Goal: Task Accomplishment & Management: Manage account settings

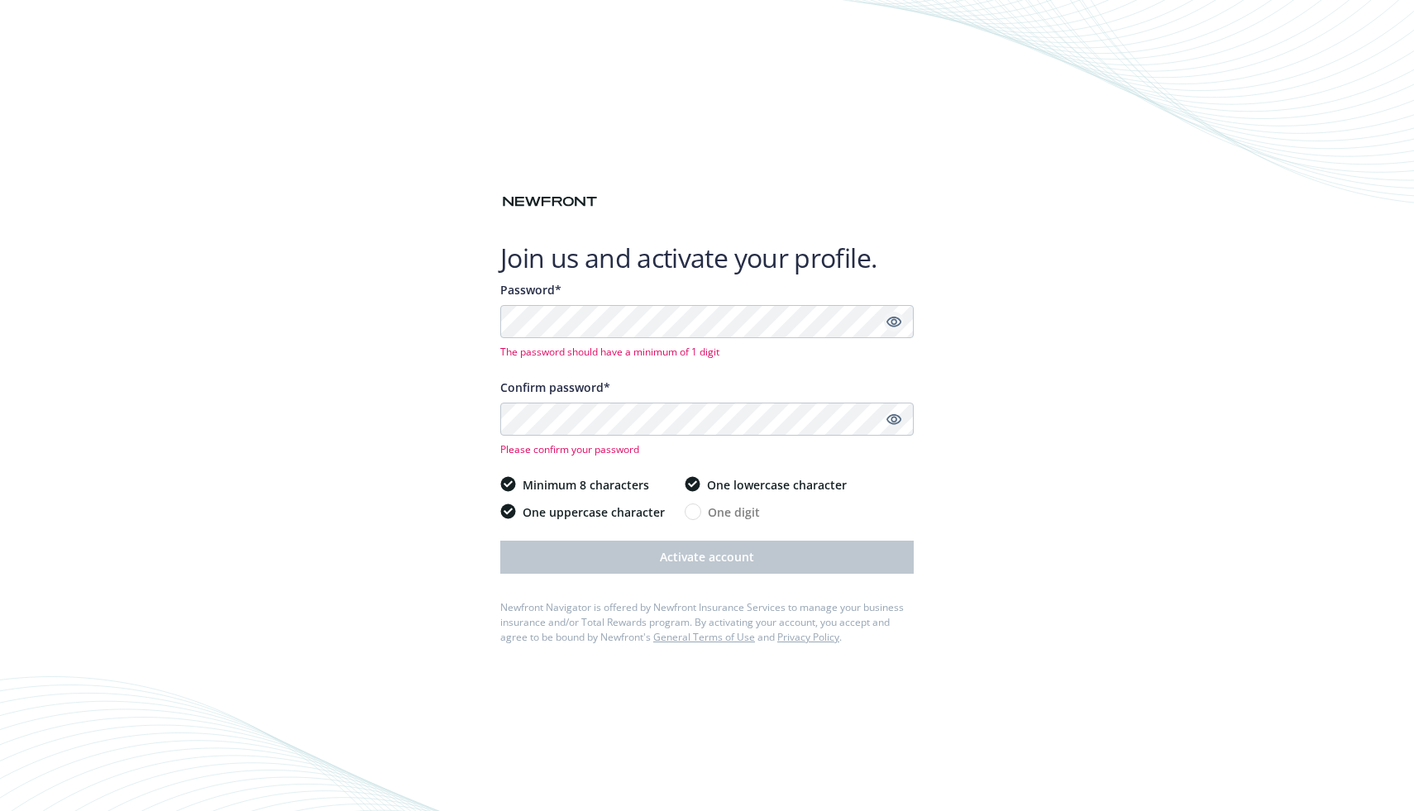
click at [890, 321] on icon "Show password" at bounding box center [893, 321] width 15 height 15
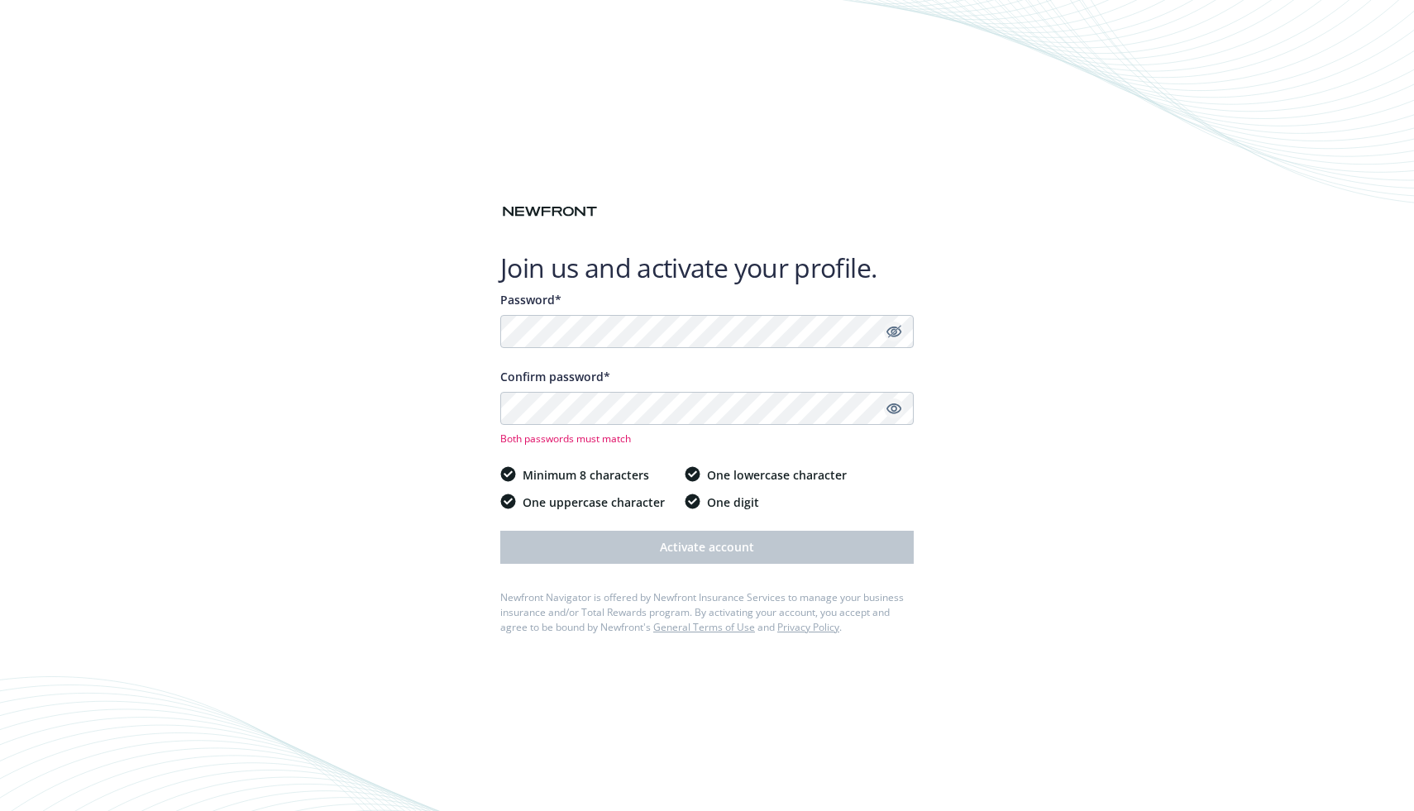
click at [895, 415] on icon "Show password" at bounding box center [893, 408] width 15 height 15
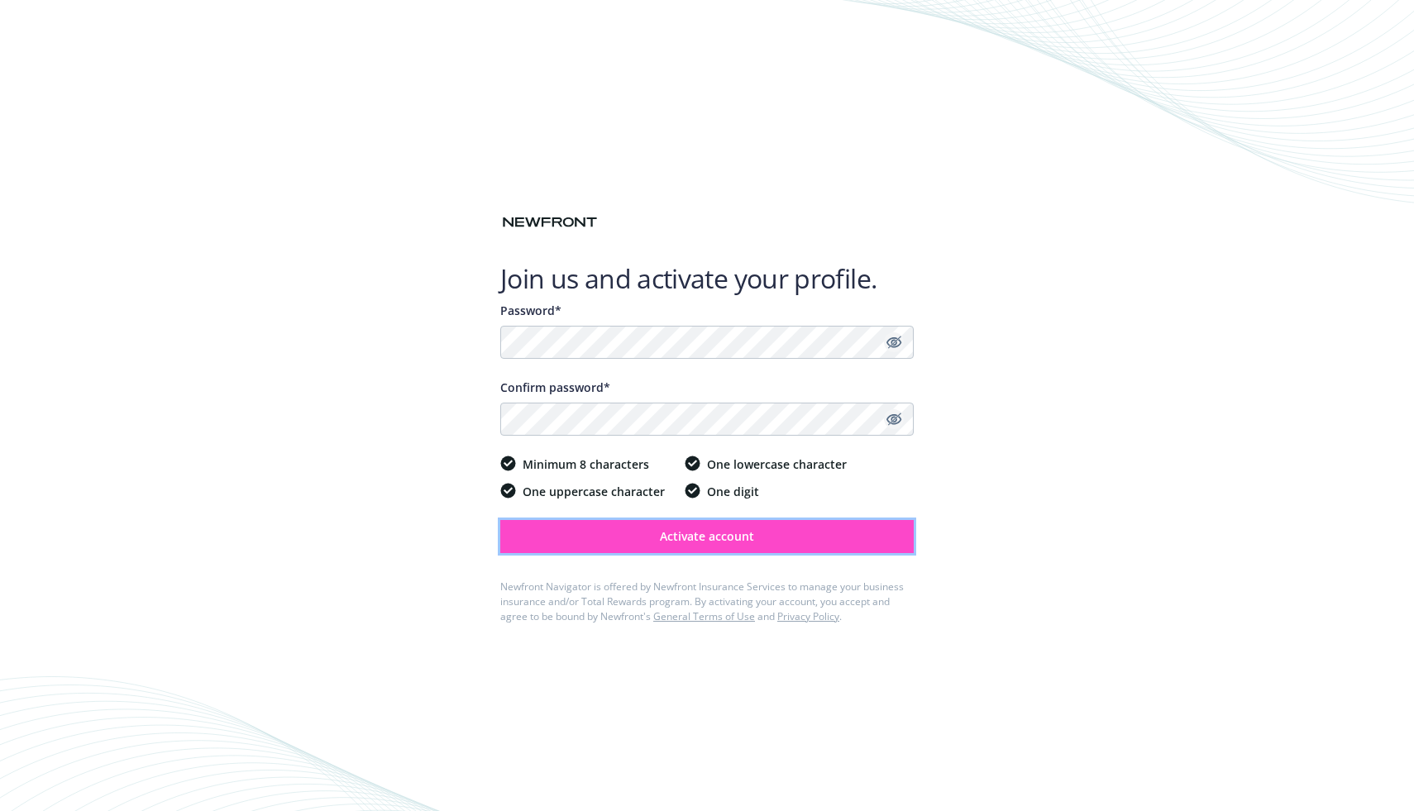
click at [731, 547] on button "Activate account" at bounding box center [706, 536] width 413 height 33
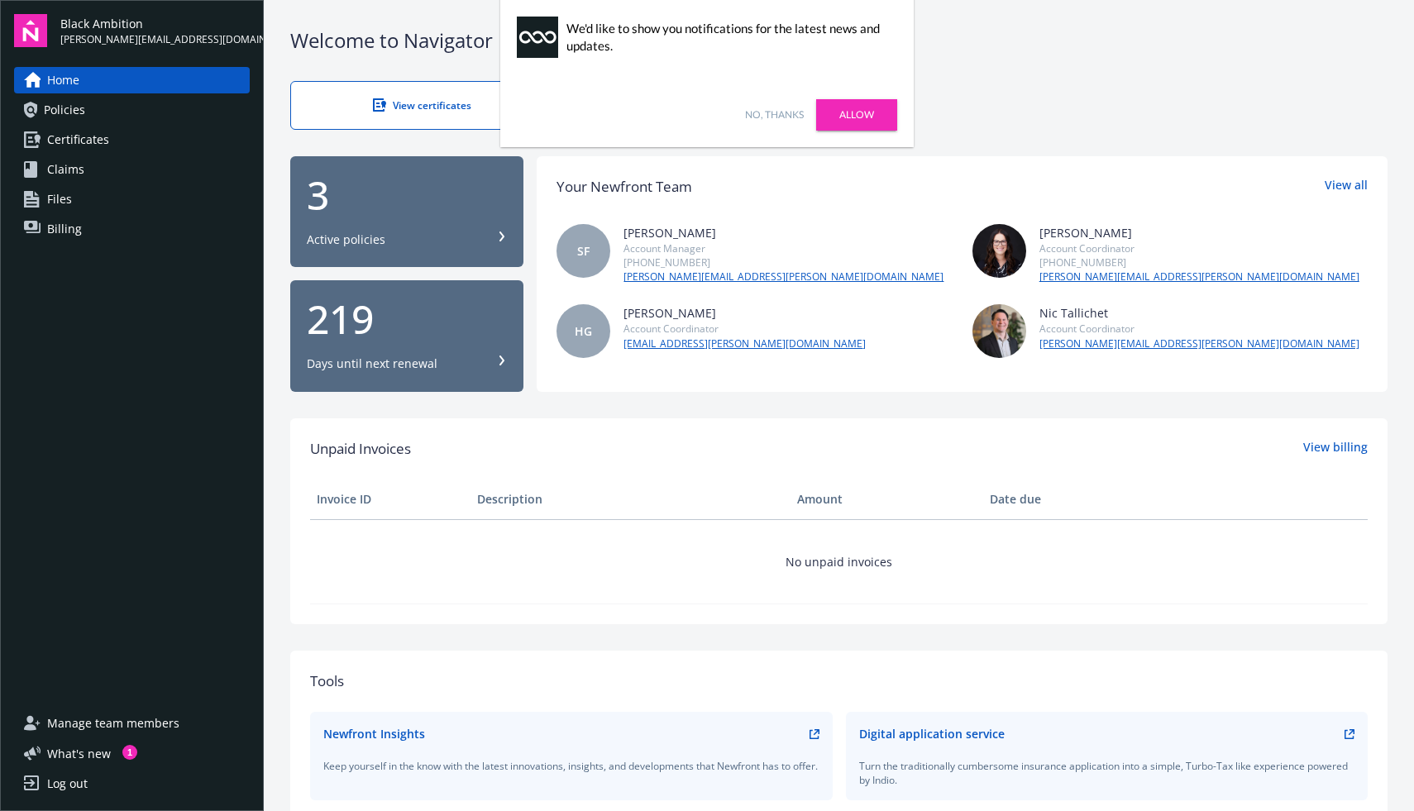
click at [870, 113] on link "Allow" at bounding box center [856, 114] width 81 height 31
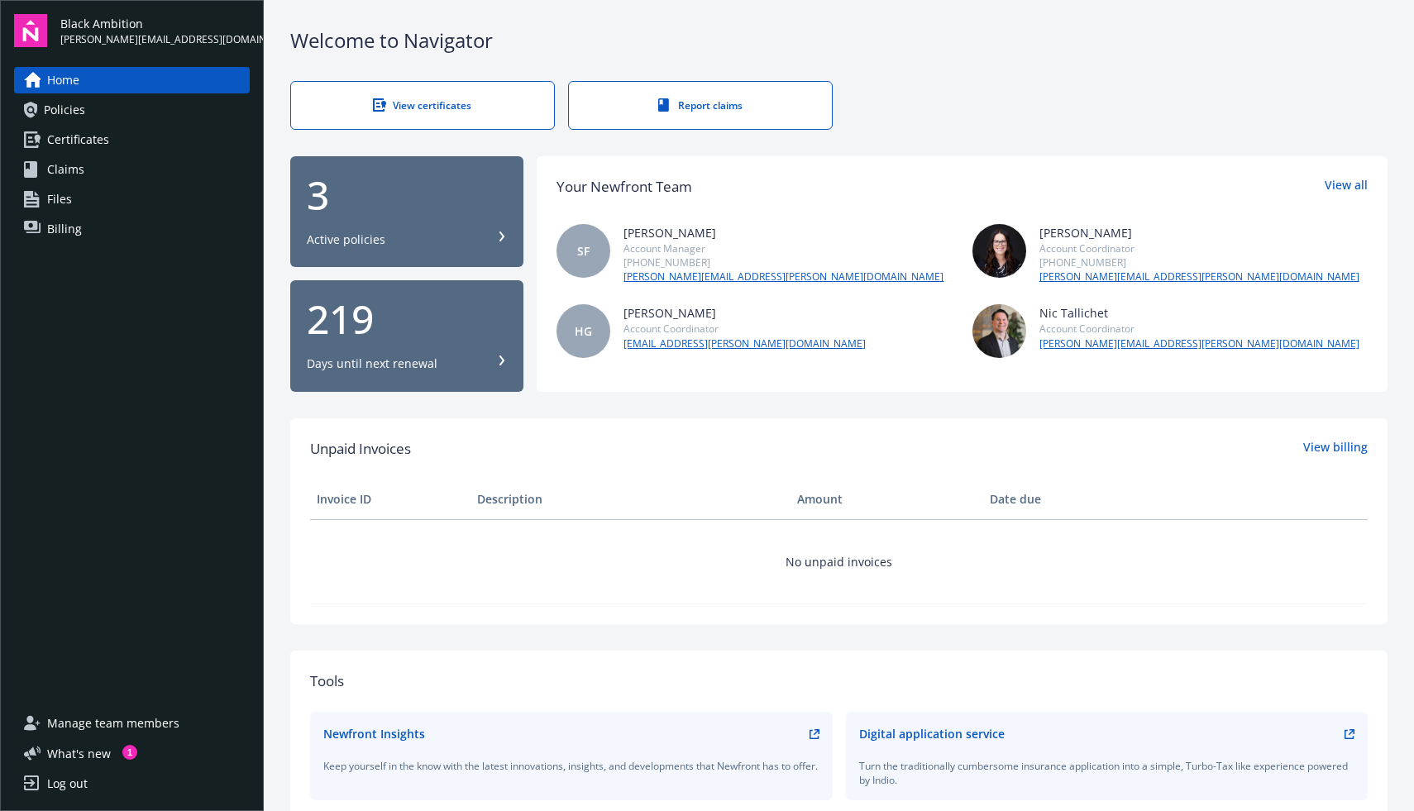
click at [426, 236] on div "Active policies" at bounding box center [407, 240] width 200 height 17
click at [64, 115] on span "Policies" at bounding box center [64, 110] width 41 height 26
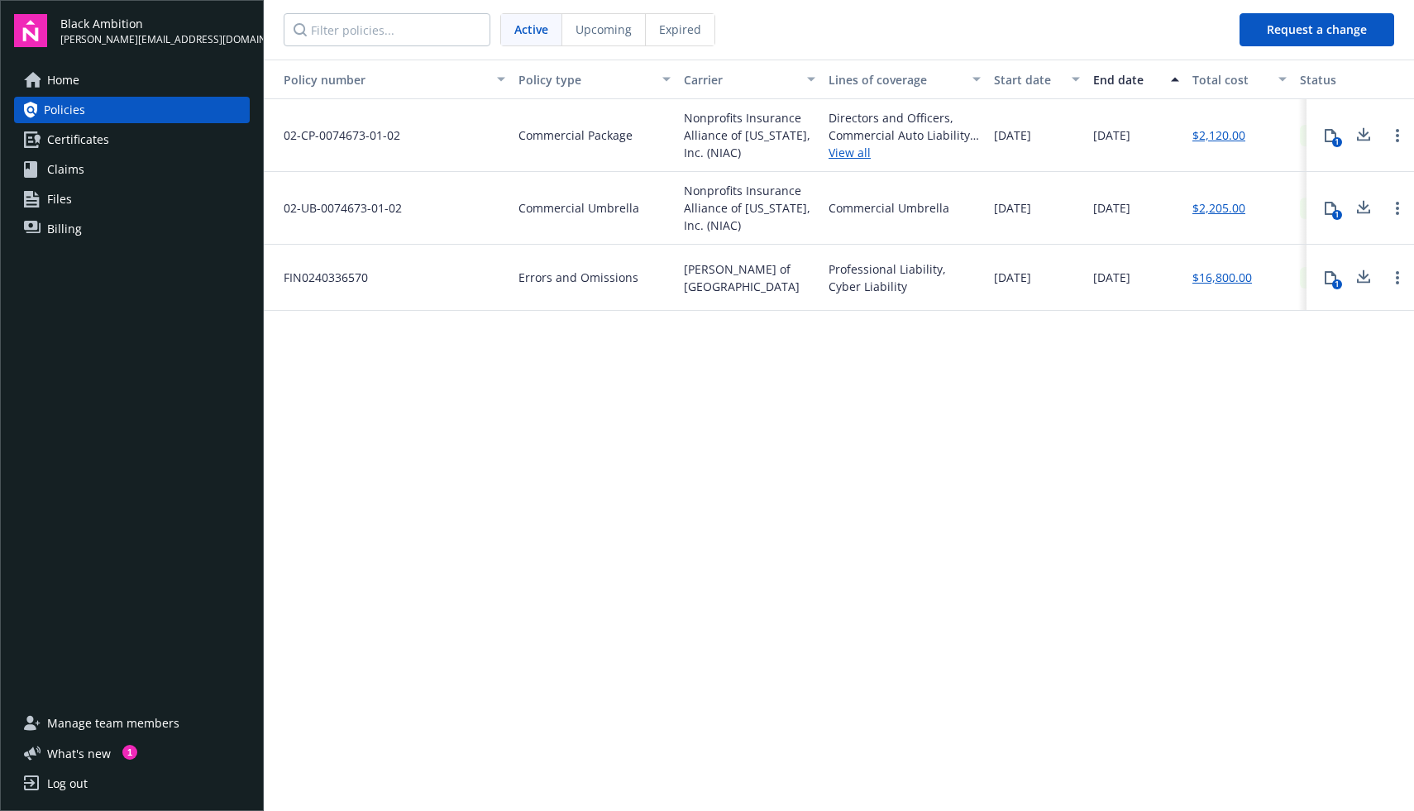
click at [108, 137] on link "Certificates" at bounding box center [132, 140] width 236 height 26
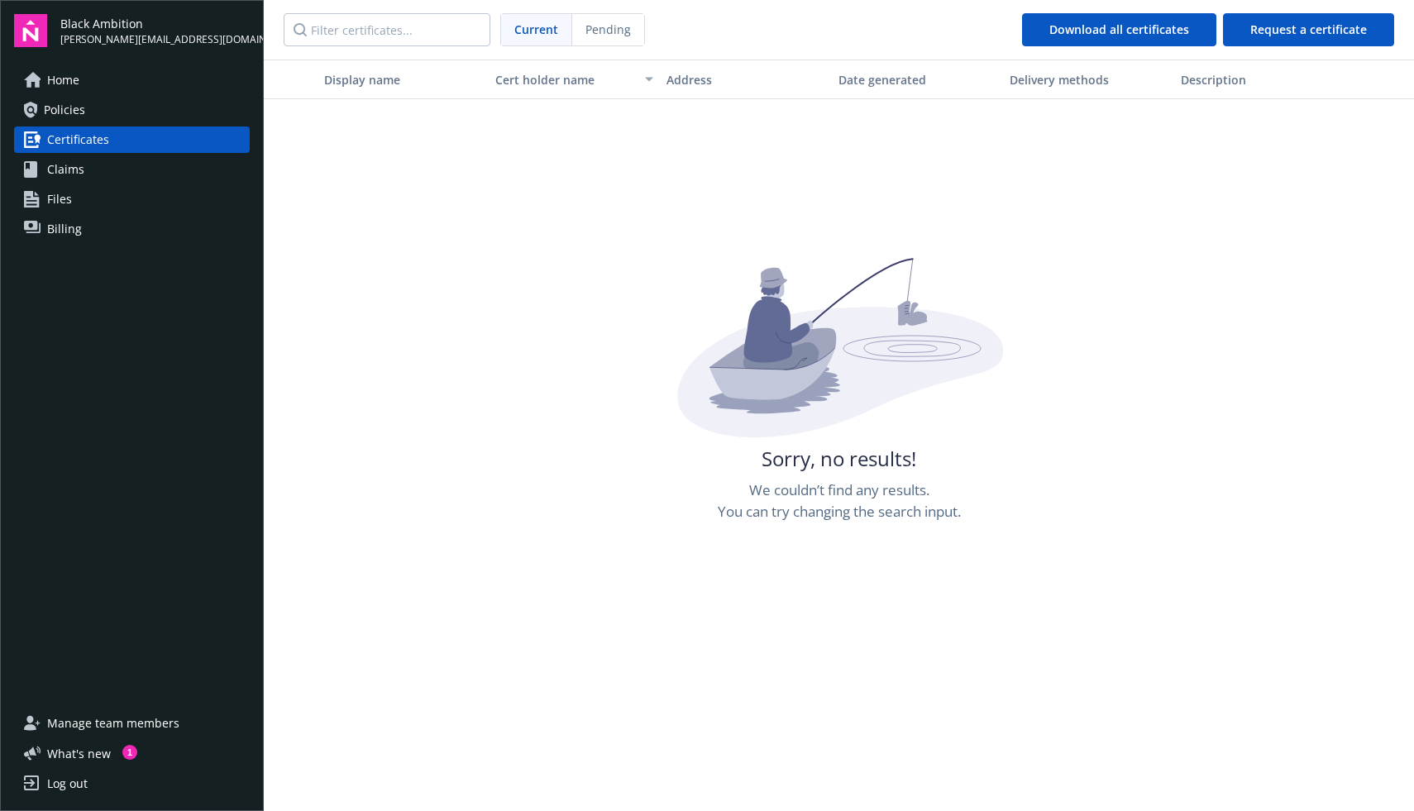
click at [60, 169] on span "Claims" at bounding box center [65, 169] width 37 height 26
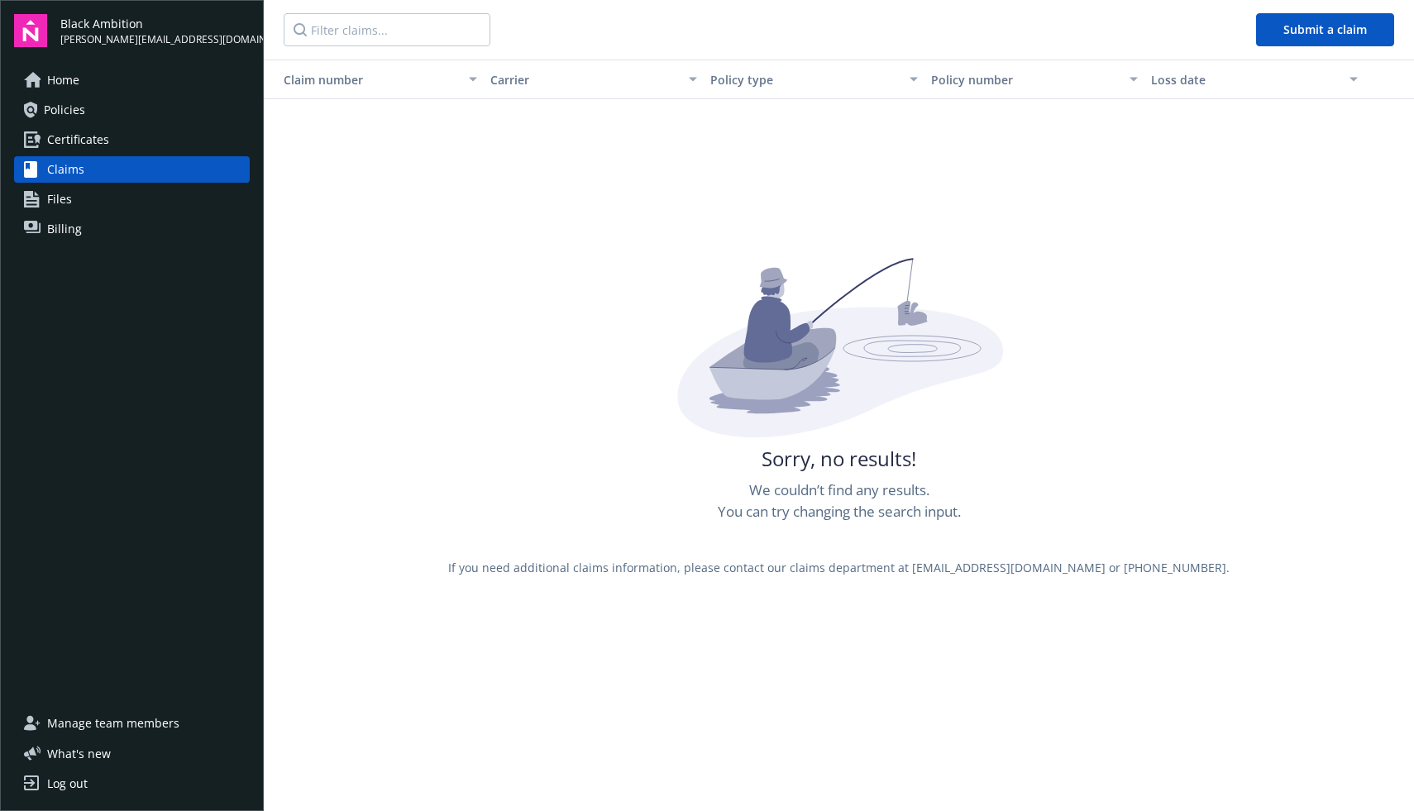
click at [58, 196] on span "Files" at bounding box center [59, 199] width 25 height 26
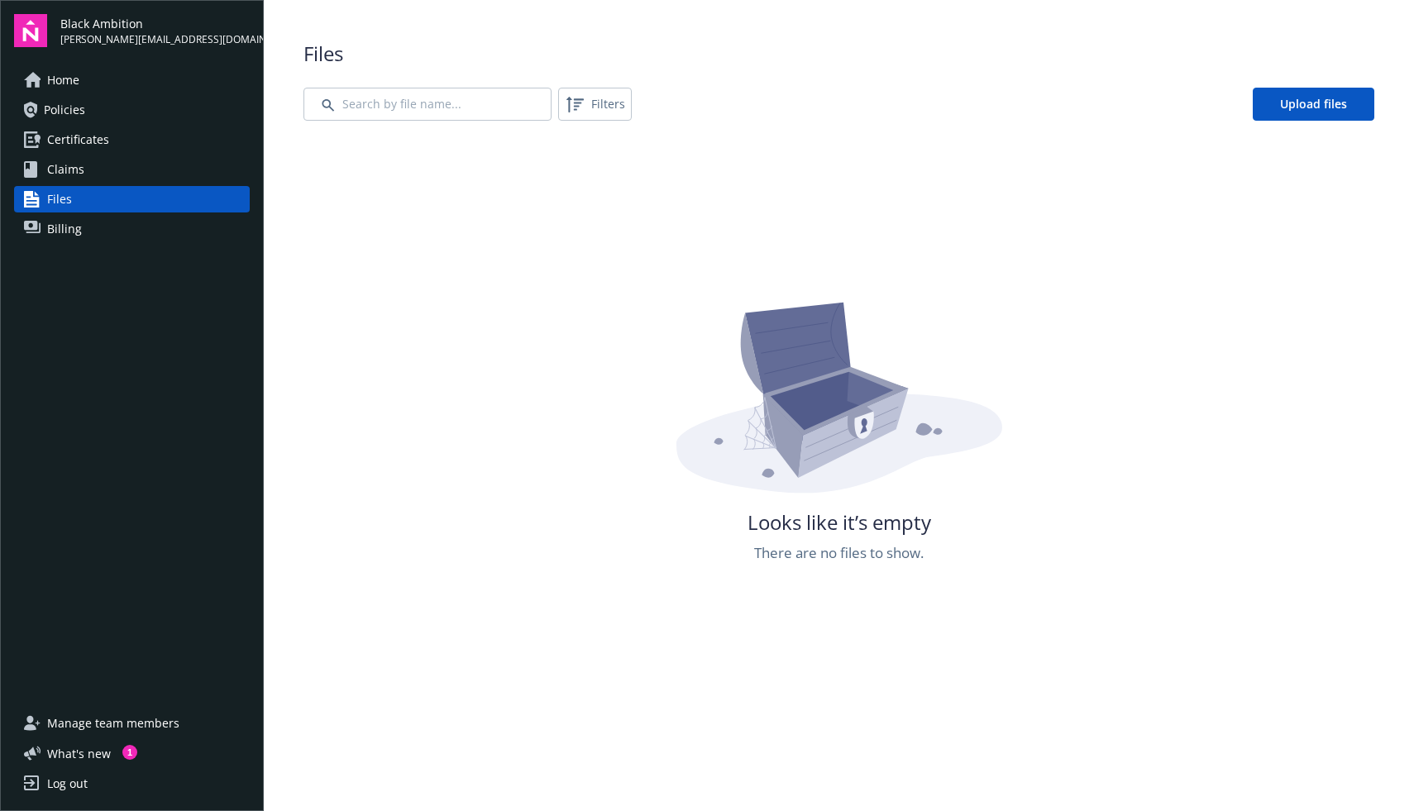
click at [65, 82] on span "Home" at bounding box center [63, 80] width 32 height 26
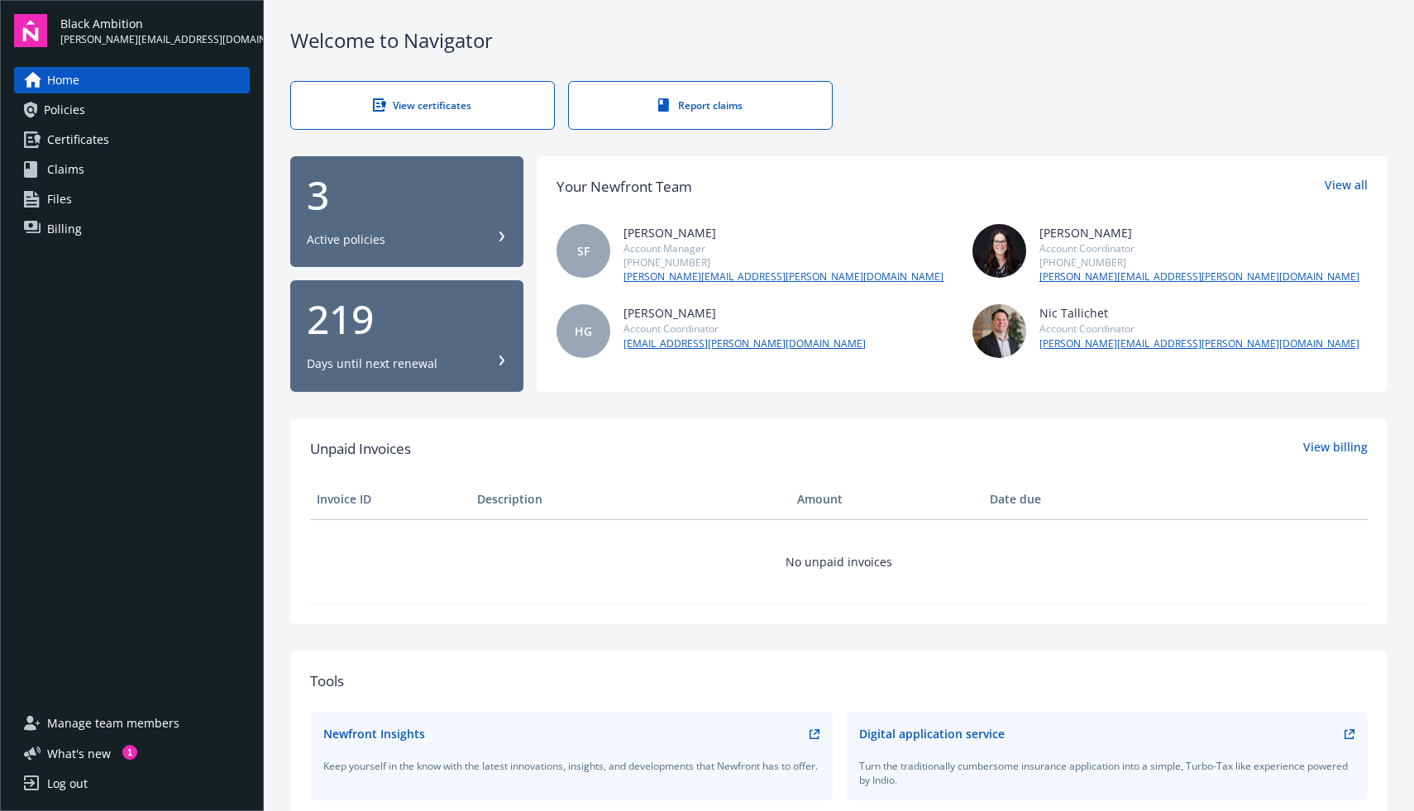
click at [400, 192] on div "3" at bounding box center [407, 195] width 200 height 40
click at [84, 753] on span "What ' s new" at bounding box center [79, 753] width 64 height 17
click at [74, 116] on span "Policies" at bounding box center [64, 110] width 41 height 26
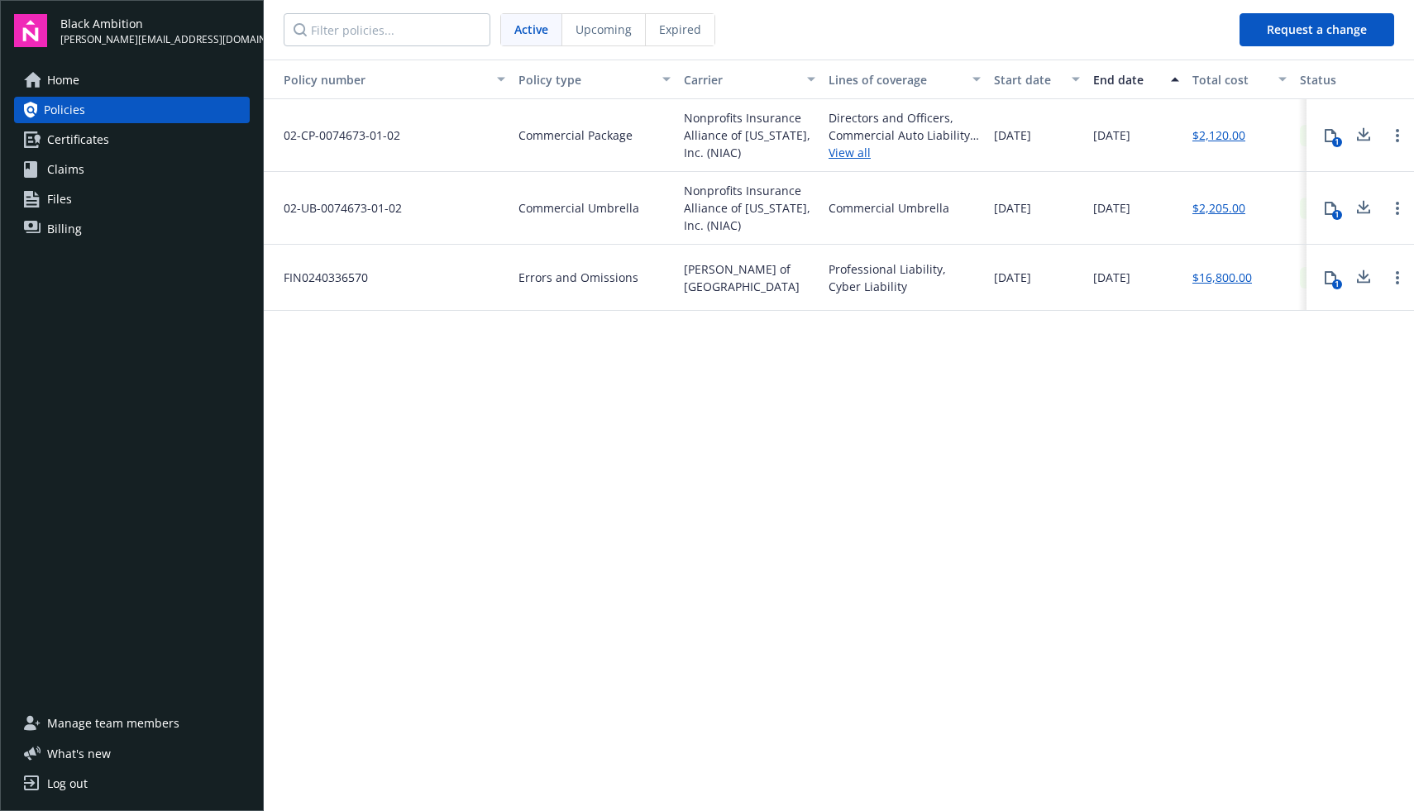
click at [70, 135] on span "Certificates" at bounding box center [78, 140] width 62 height 26
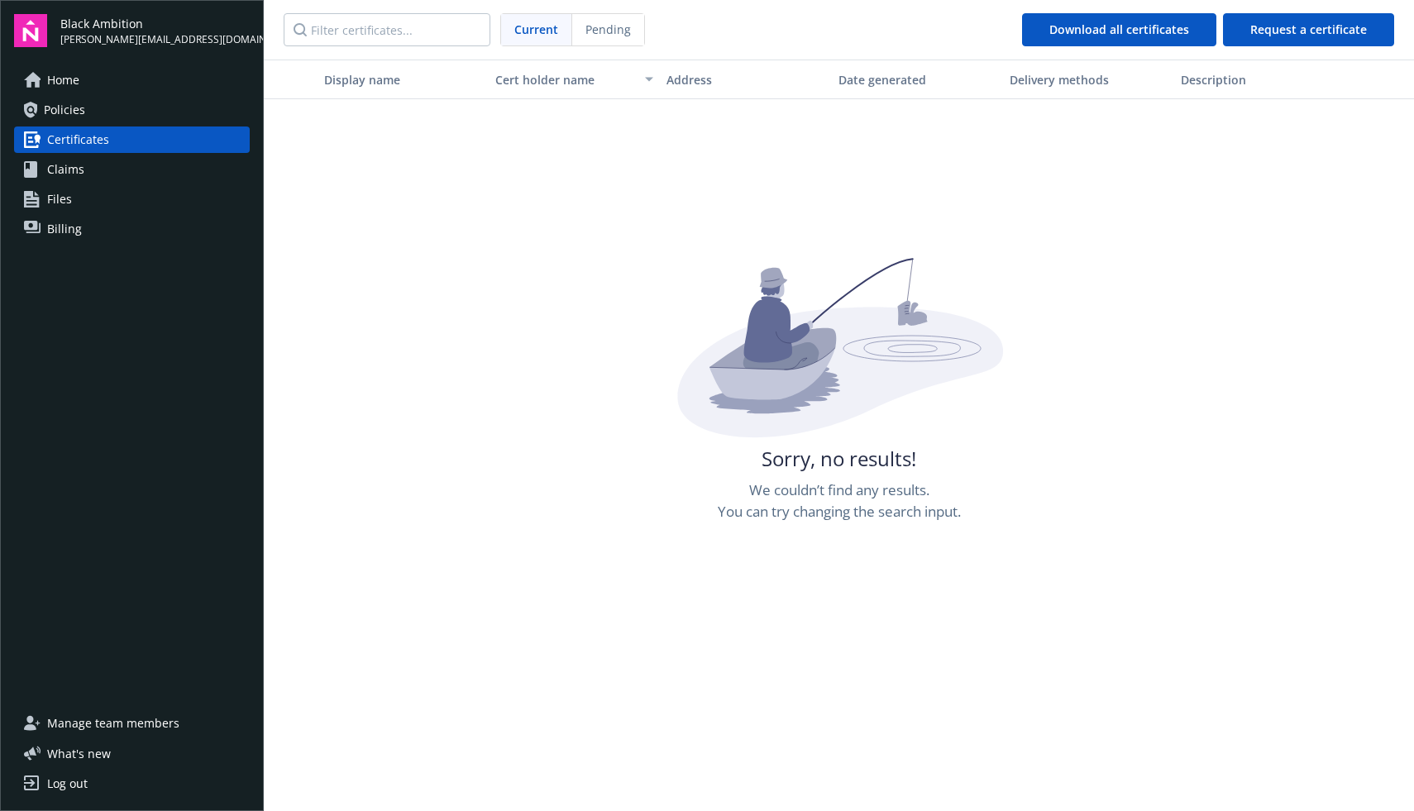
click at [70, 170] on span "Claims" at bounding box center [65, 169] width 37 height 26
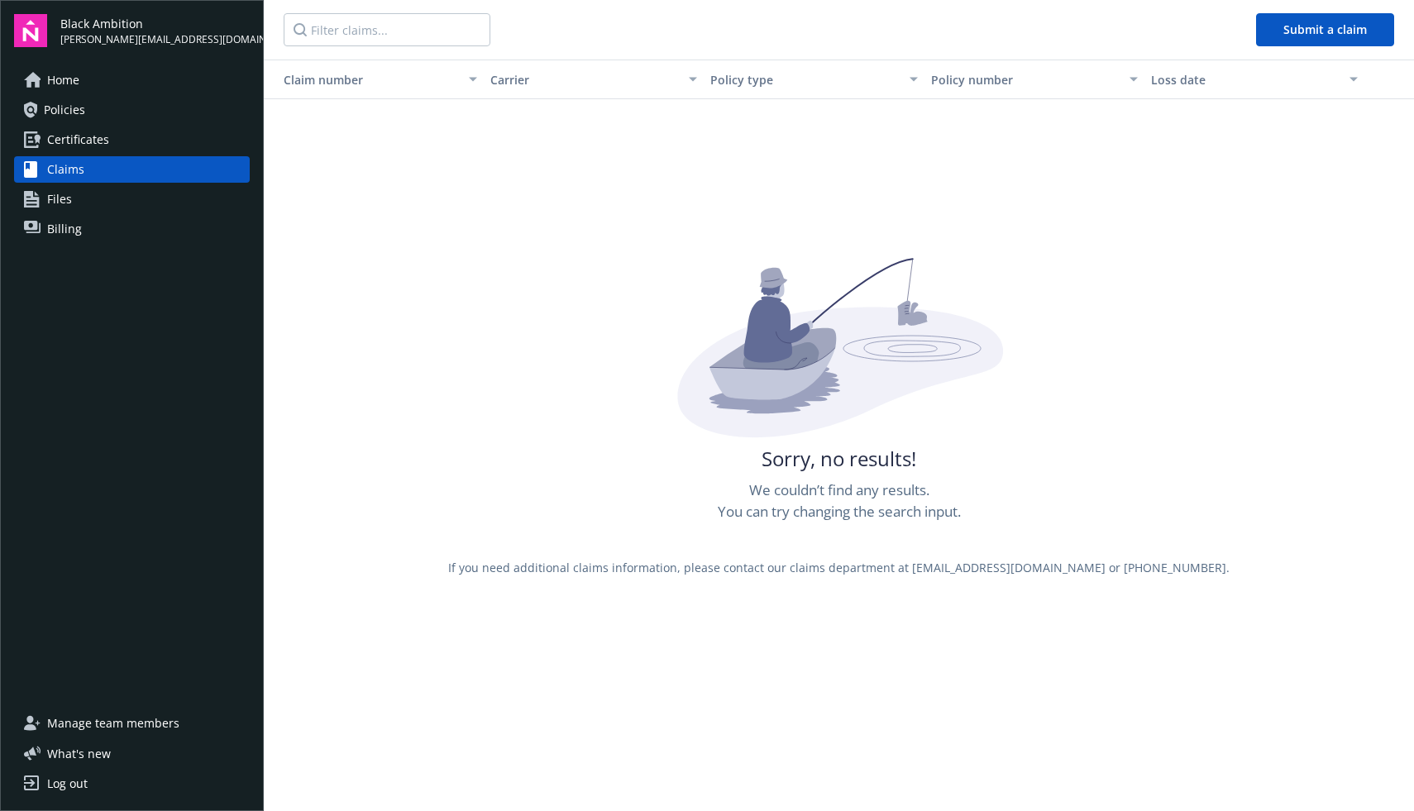
click at [64, 203] on span "Files" at bounding box center [59, 199] width 25 height 26
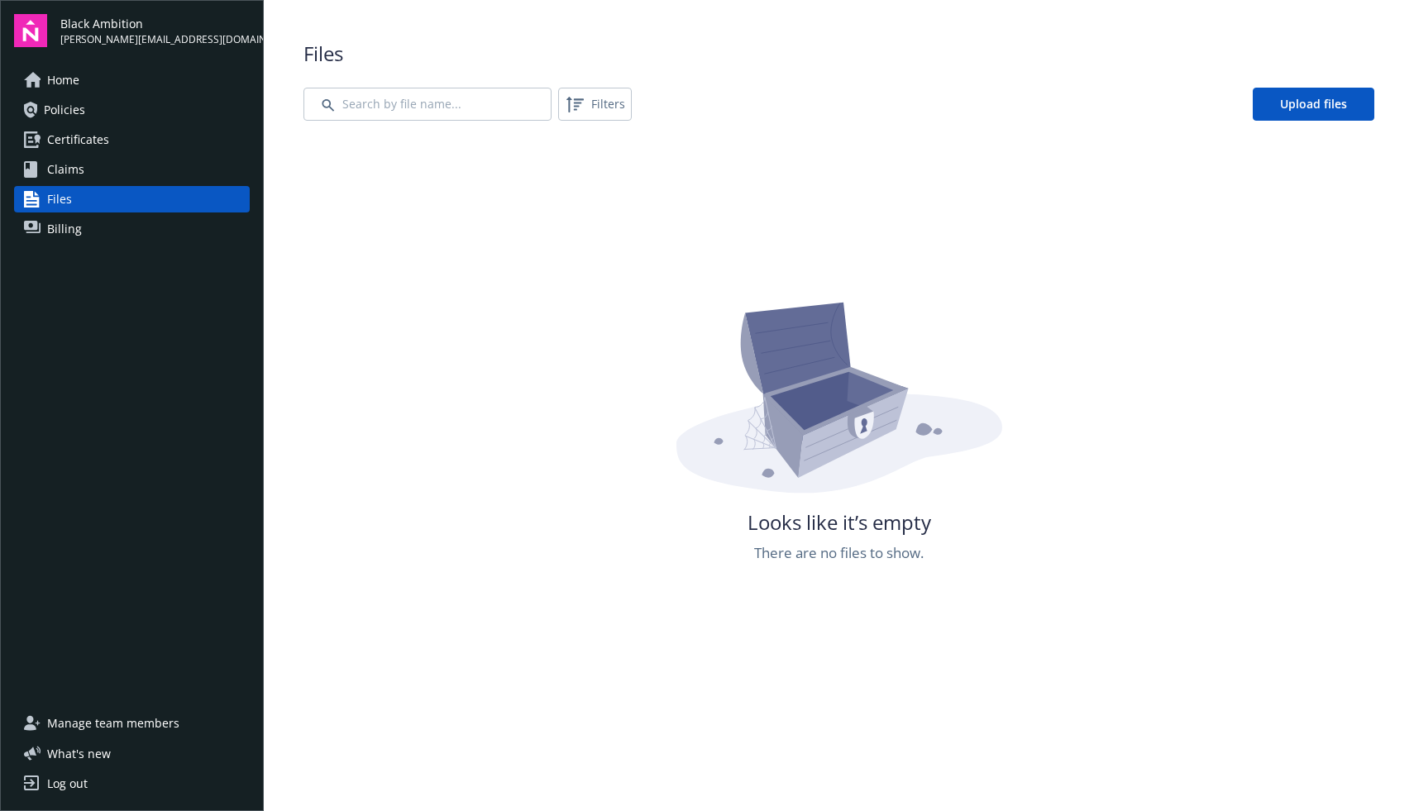
click at [67, 224] on span "Billing" at bounding box center [64, 229] width 35 height 26
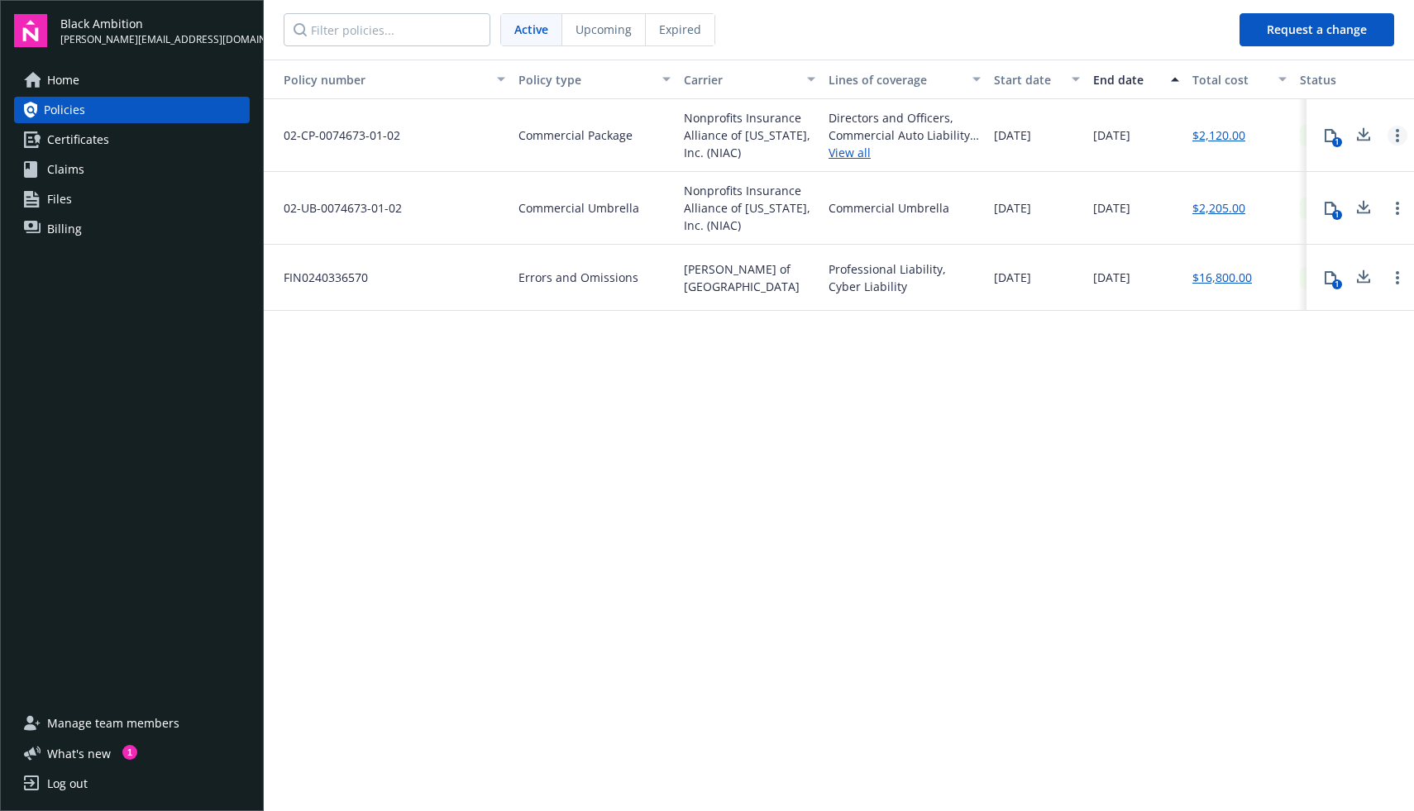
click at [1396, 140] on circle "Open options" at bounding box center [1397, 140] width 3 height 3
click at [1396, 215] on link "Open options" at bounding box center [1397, 208] width 20 height 20
click at [1058, 648] on div "Policy number Policy type Carrier Lines of coverage Start date End date Total c…" at bounding box center [839, 434] width 1150 height 749
